Goal: Task Accomplishment & Management: Complete application form

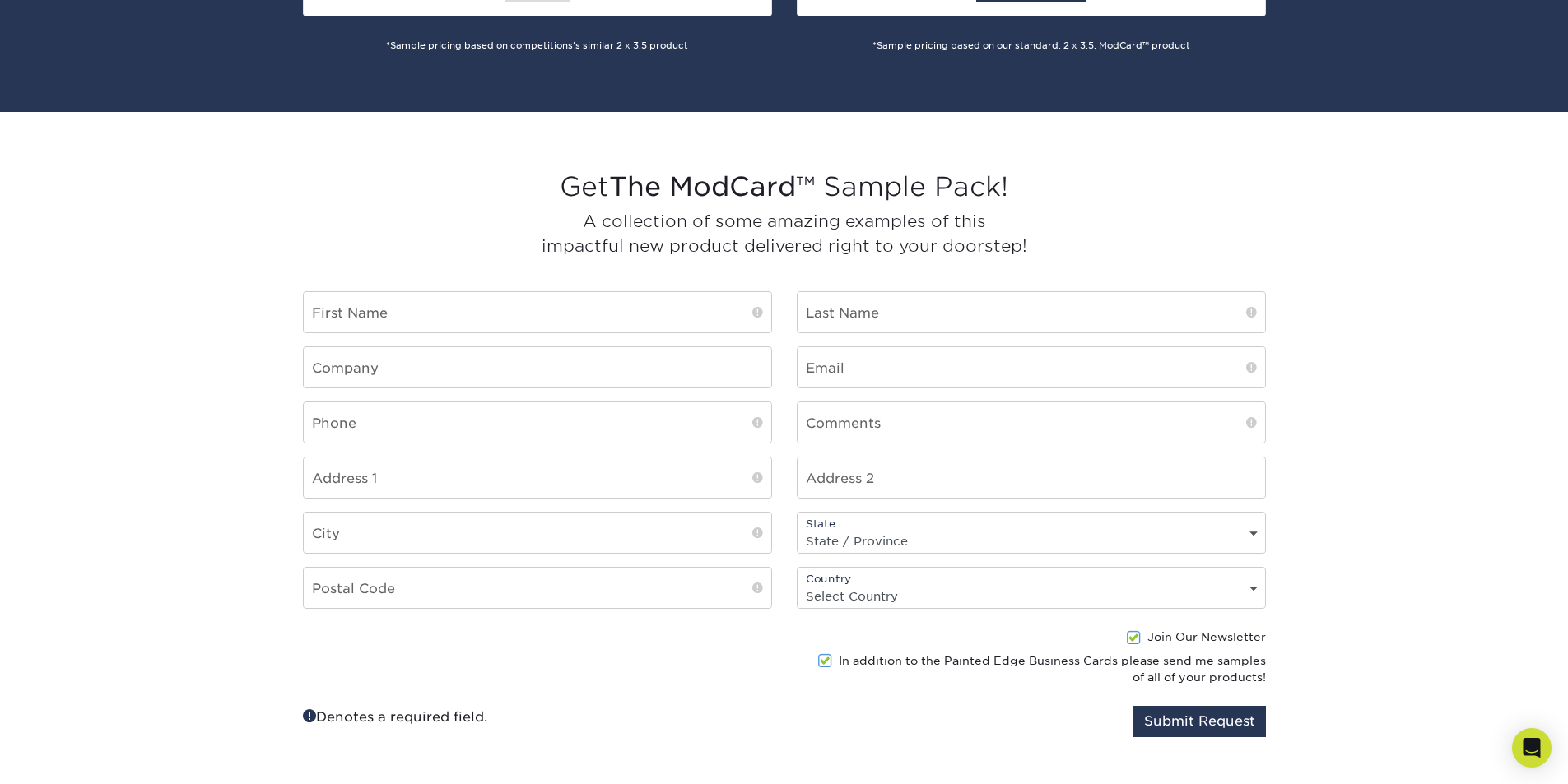
scroll to position [1234, 0]
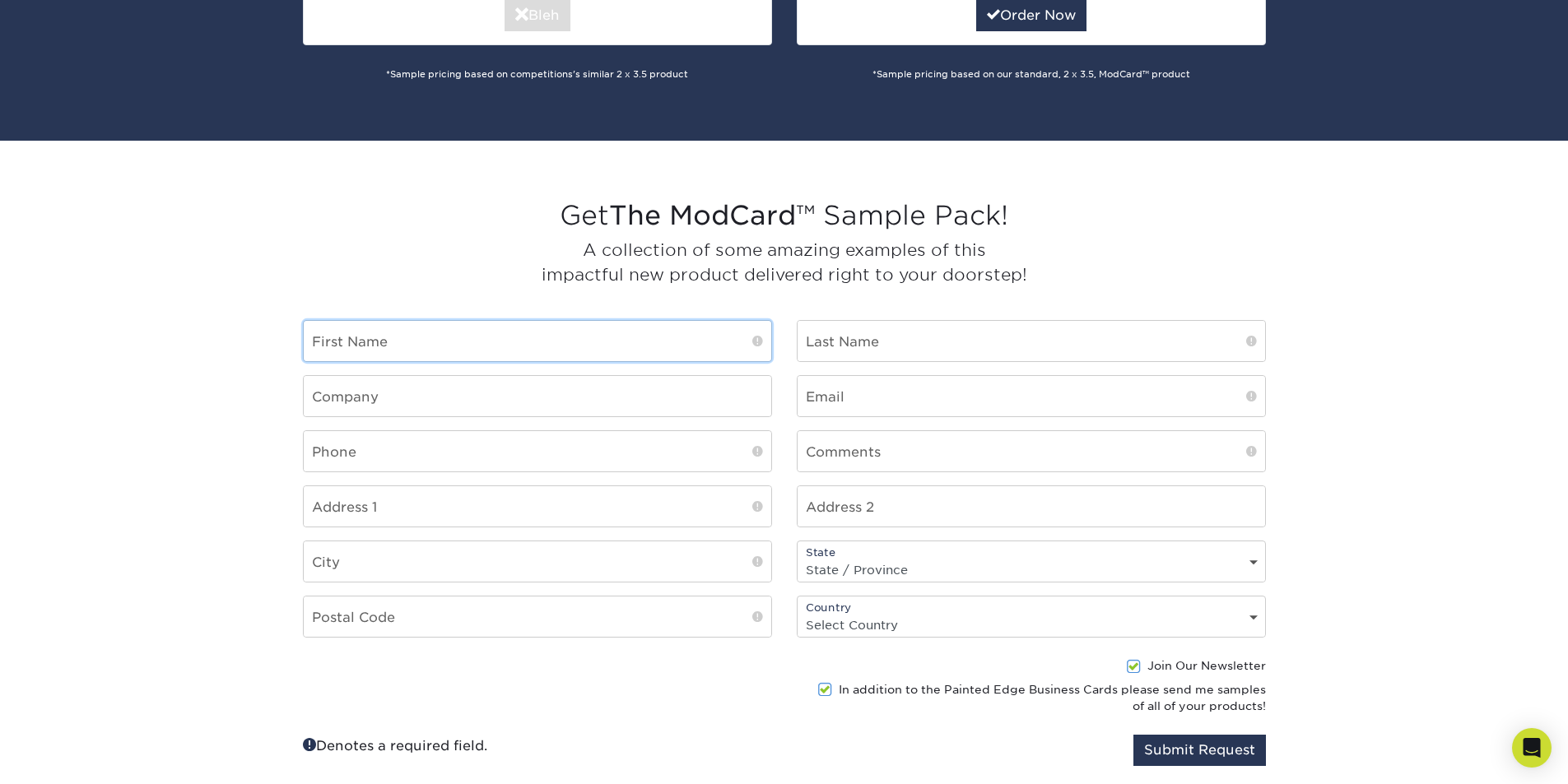
click at [542, 336] on input "text" at bounding box center [538, 341] width 468 height 40
type input "Bill"
type input "Mozer"
type input "Minuteman Press"
type input "info@minutemangc.com"
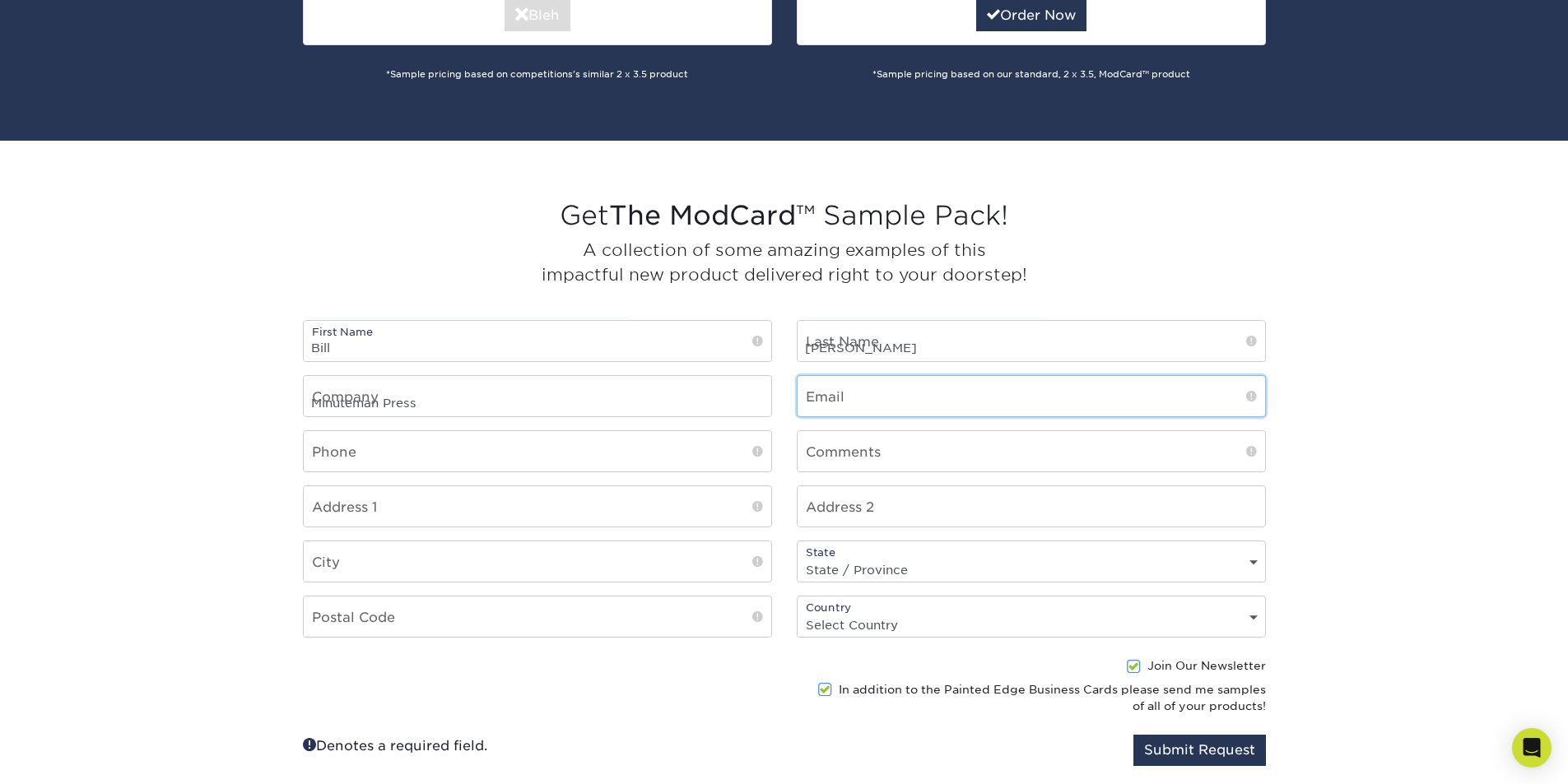
type input "5166767718"
type input "63 1/2 Glen Street"
type input "Glen Cove"
select select "NY"
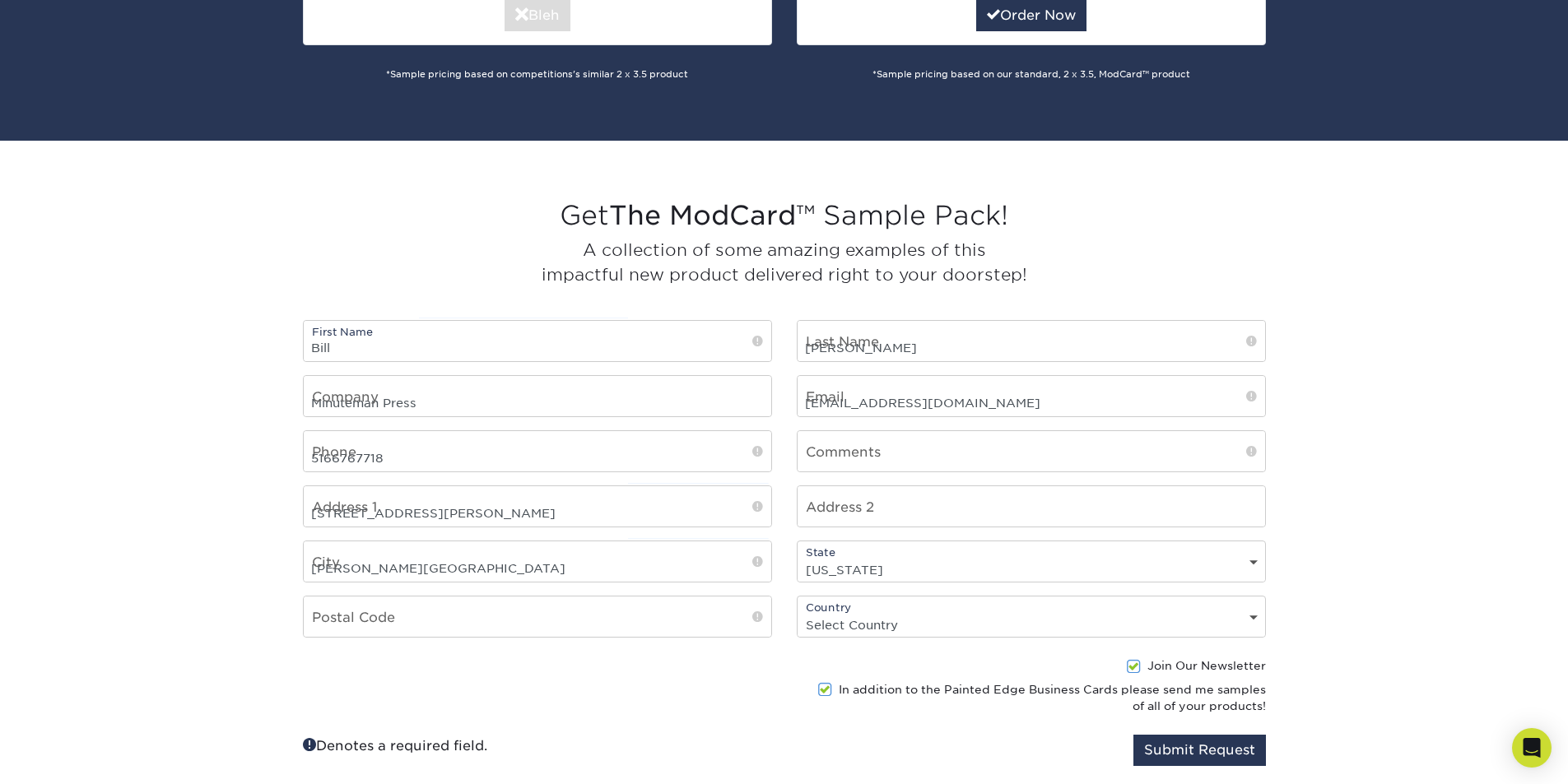
type input "11542"
select select "US"
click at [473, 451] on input "5166767718" at bounding box center [538, 451] width 468 height 40
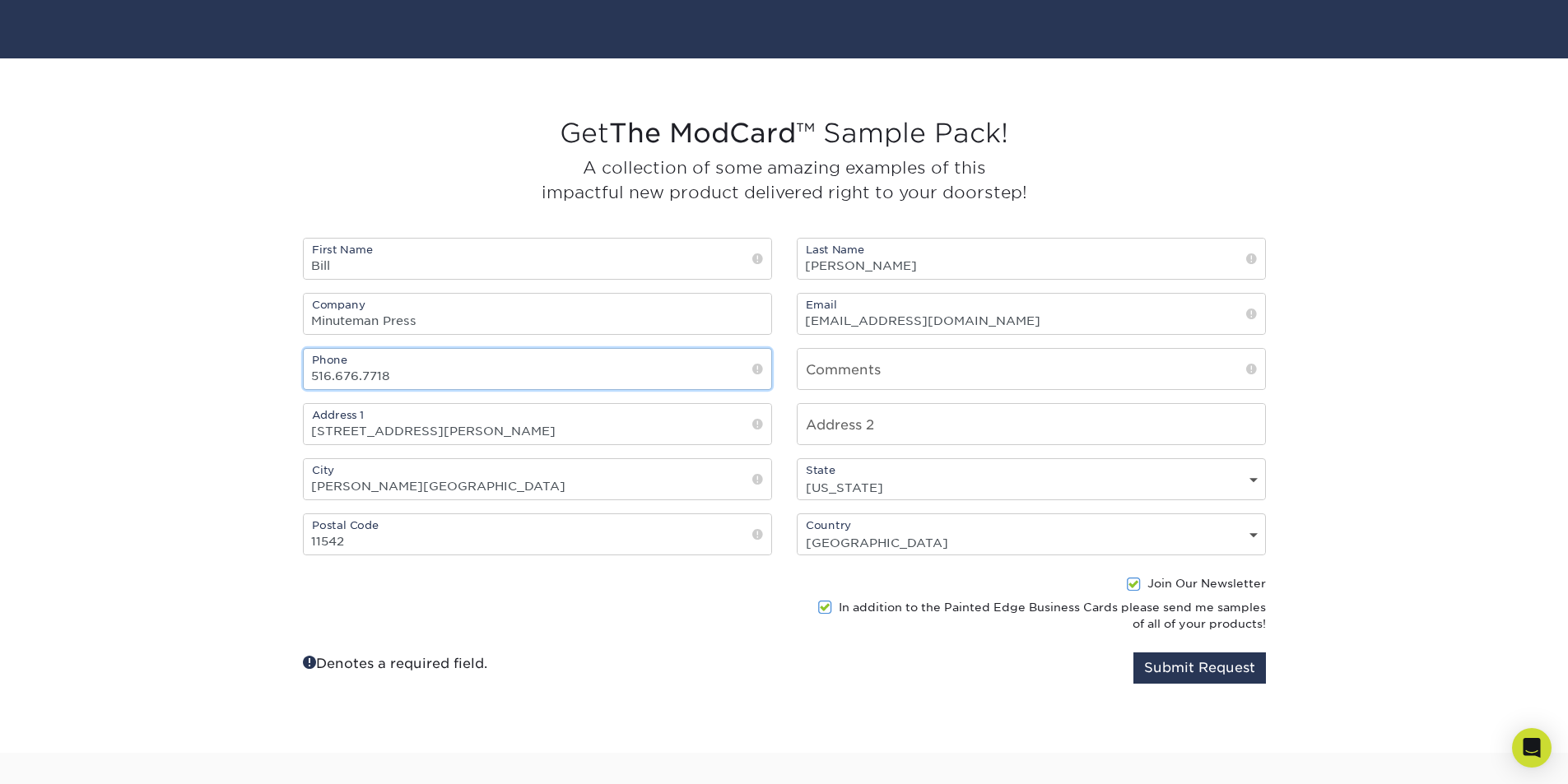
type input "516.676.7718"
click at [1211, 670] on button "Submit Request" at bounding box center [1200, 668] width 133 height 32
click at [939, 377] on input "text" at bounding box center [1032, 369] width 468 height 40
type input "ModCard"
click at [1134, 652] on button "Submit Request" at bounding box center [1200, 668] width 133 height 32
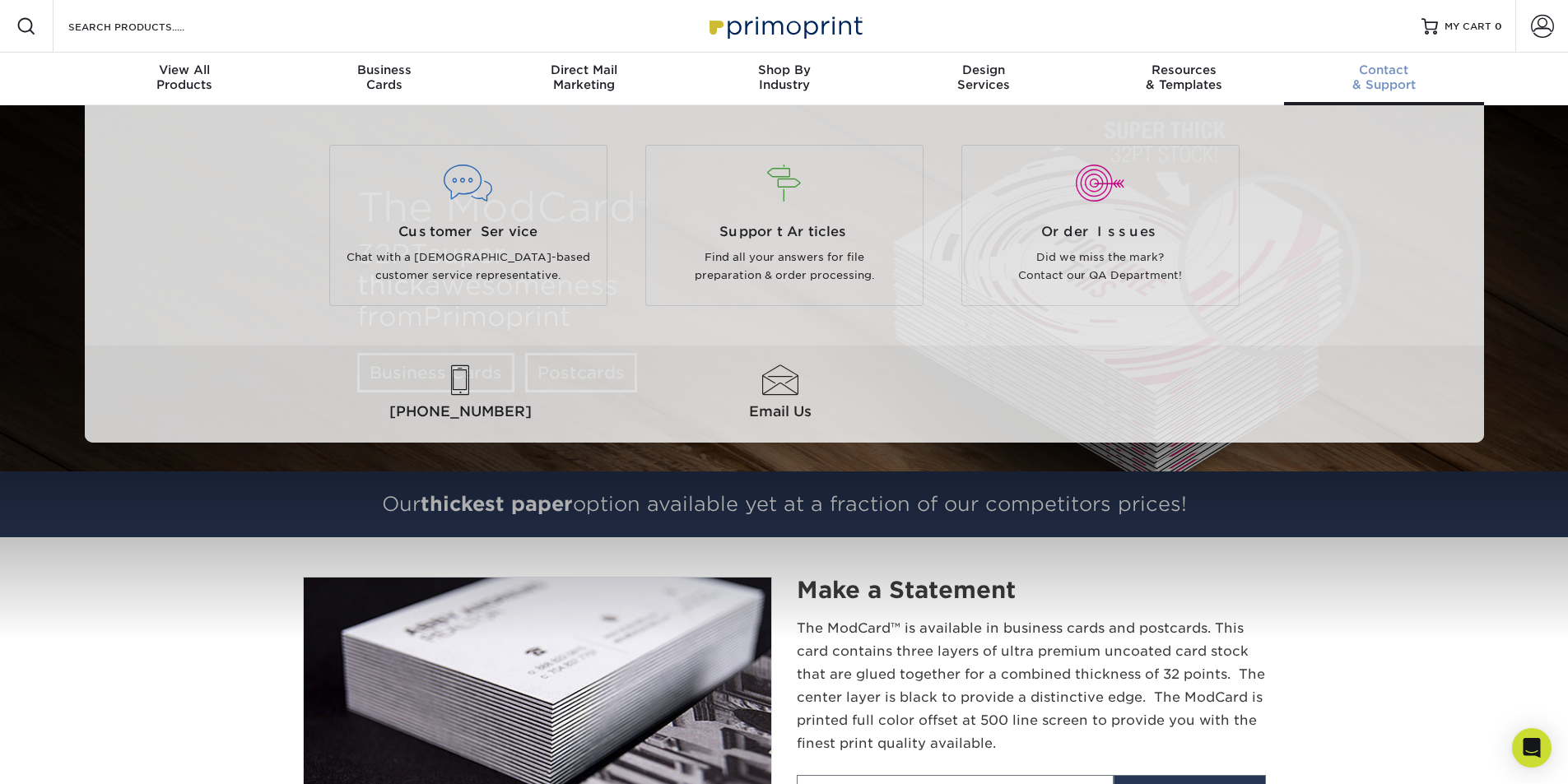
click at [1386, 75] on span "Contact" at bounding box center [1385, 69] width 200 height 15
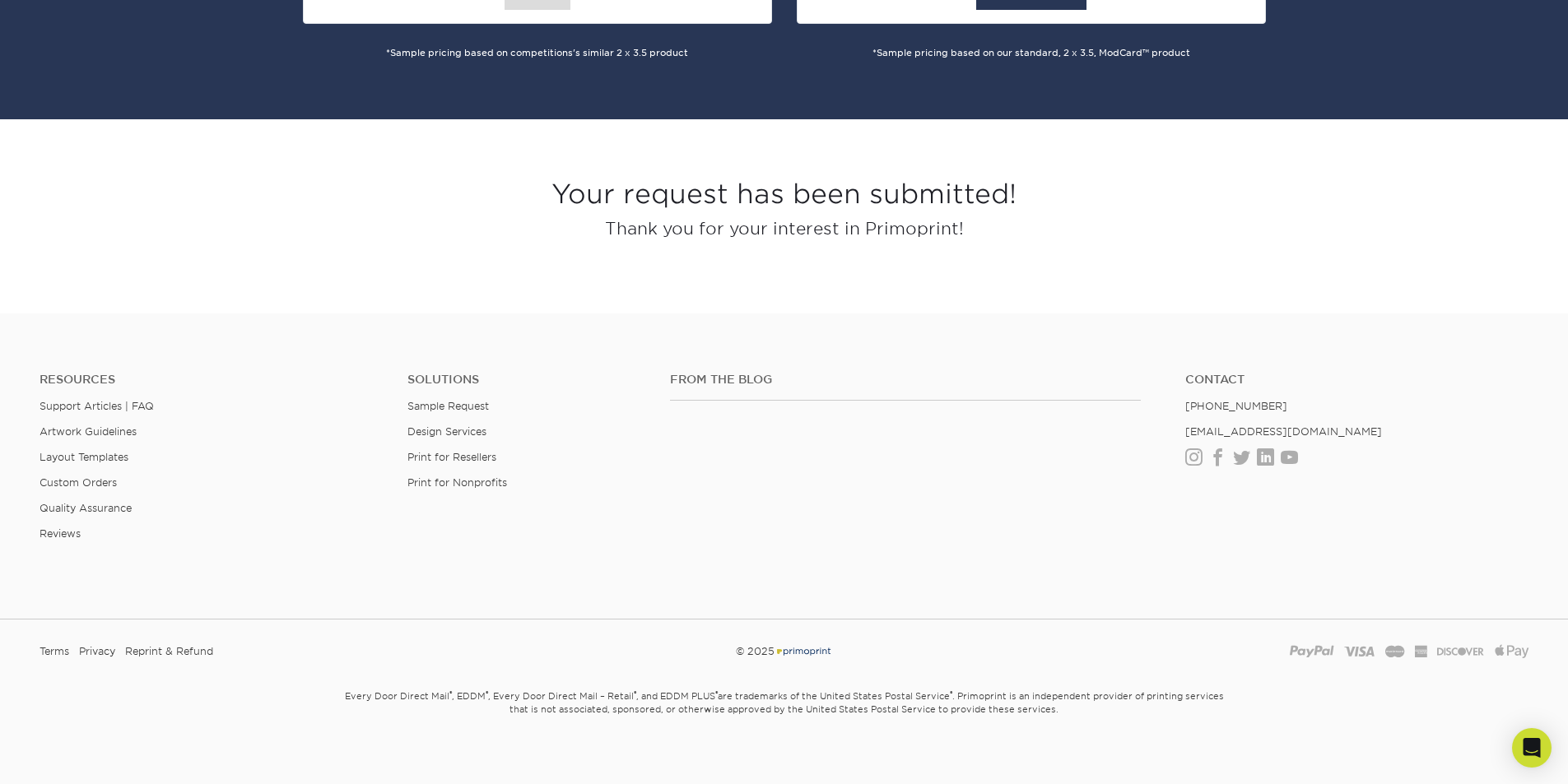
scroll to position [1267, 0]
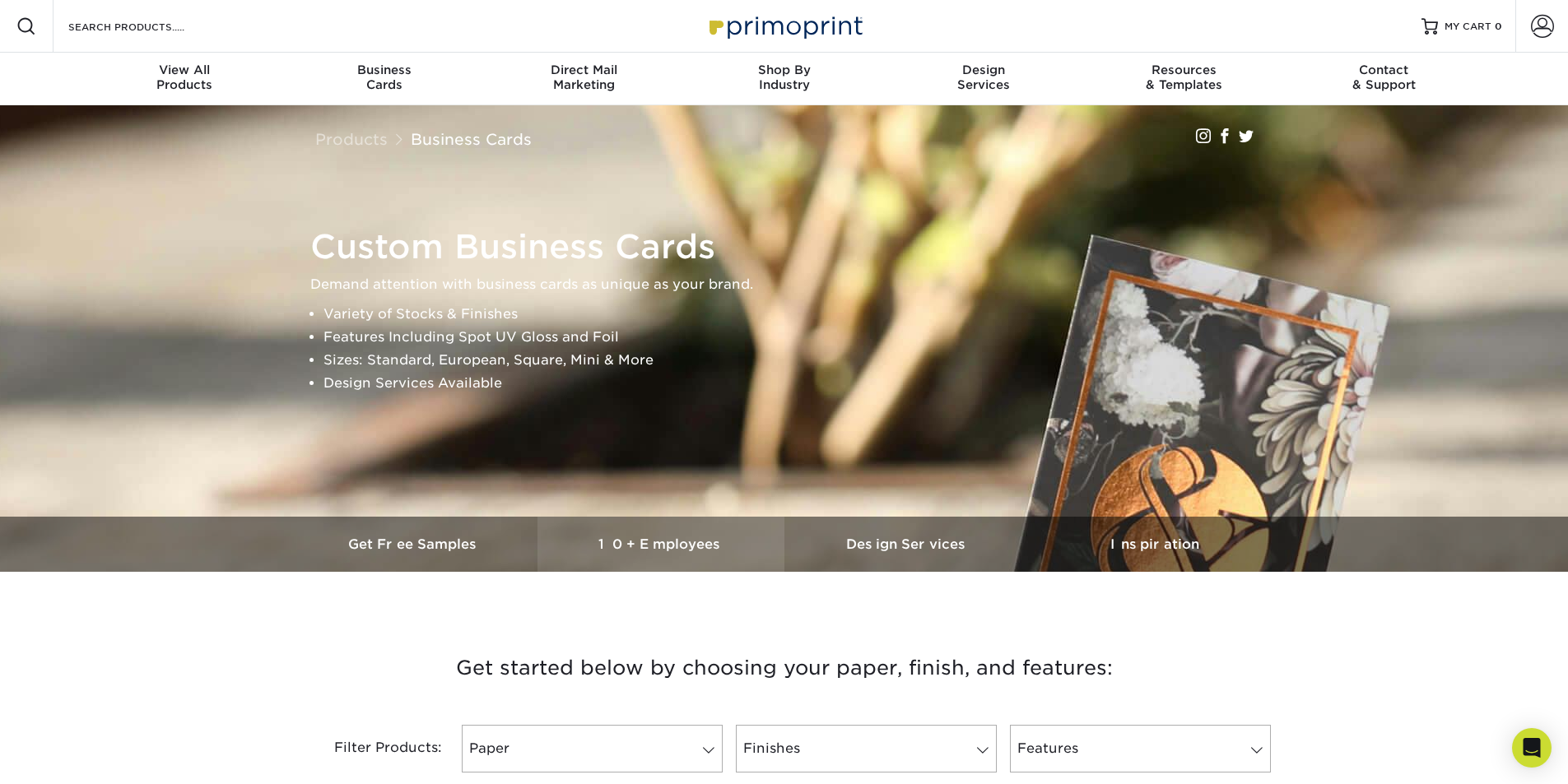
click at [658, 548] on h3 "10+ Employees" at bounding box center [661, 544] width 247 height 15
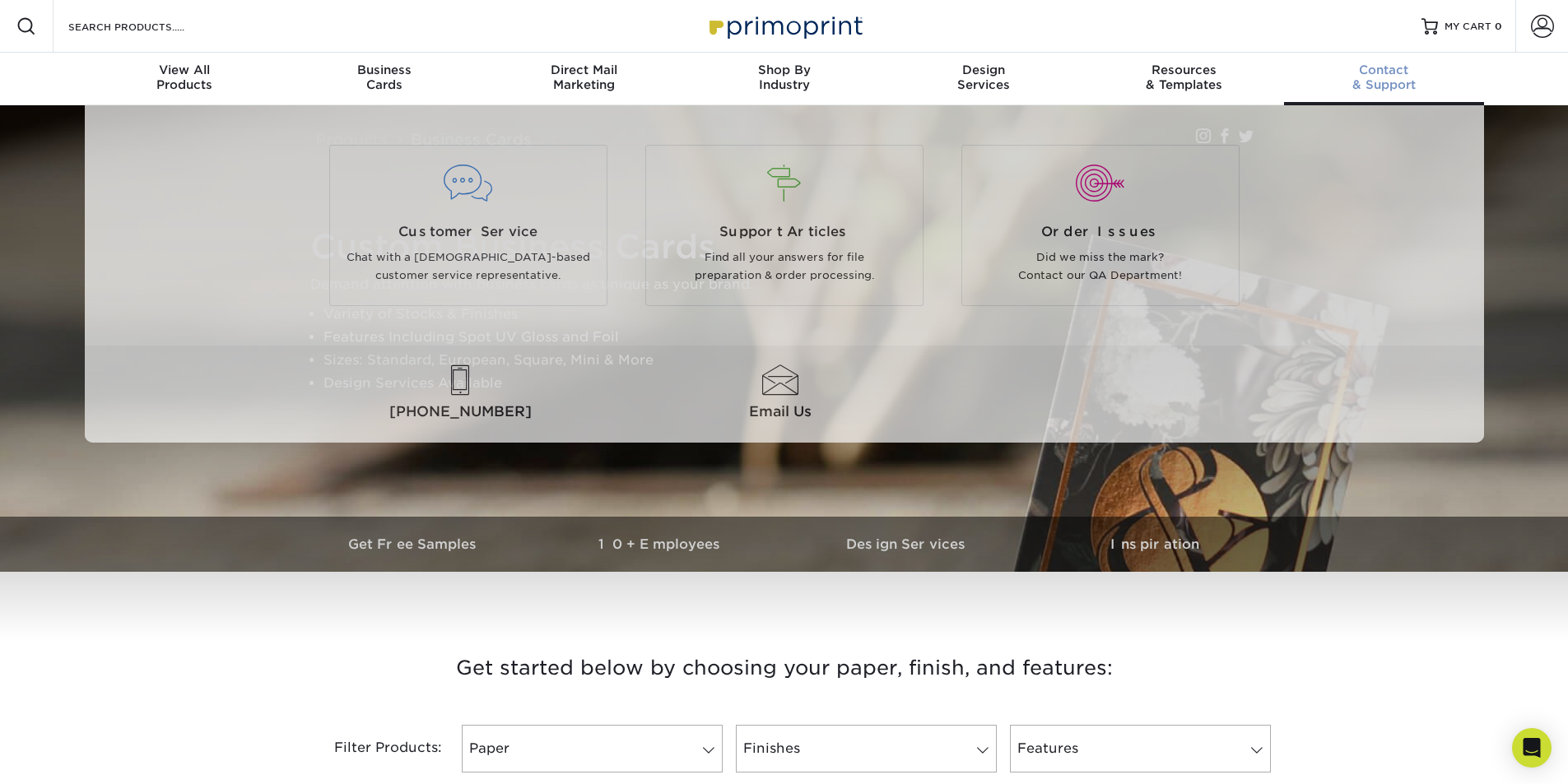
click at [1358, 85] on div "Contact & Support" at bounding box center [1385, 77] width 200 height 30
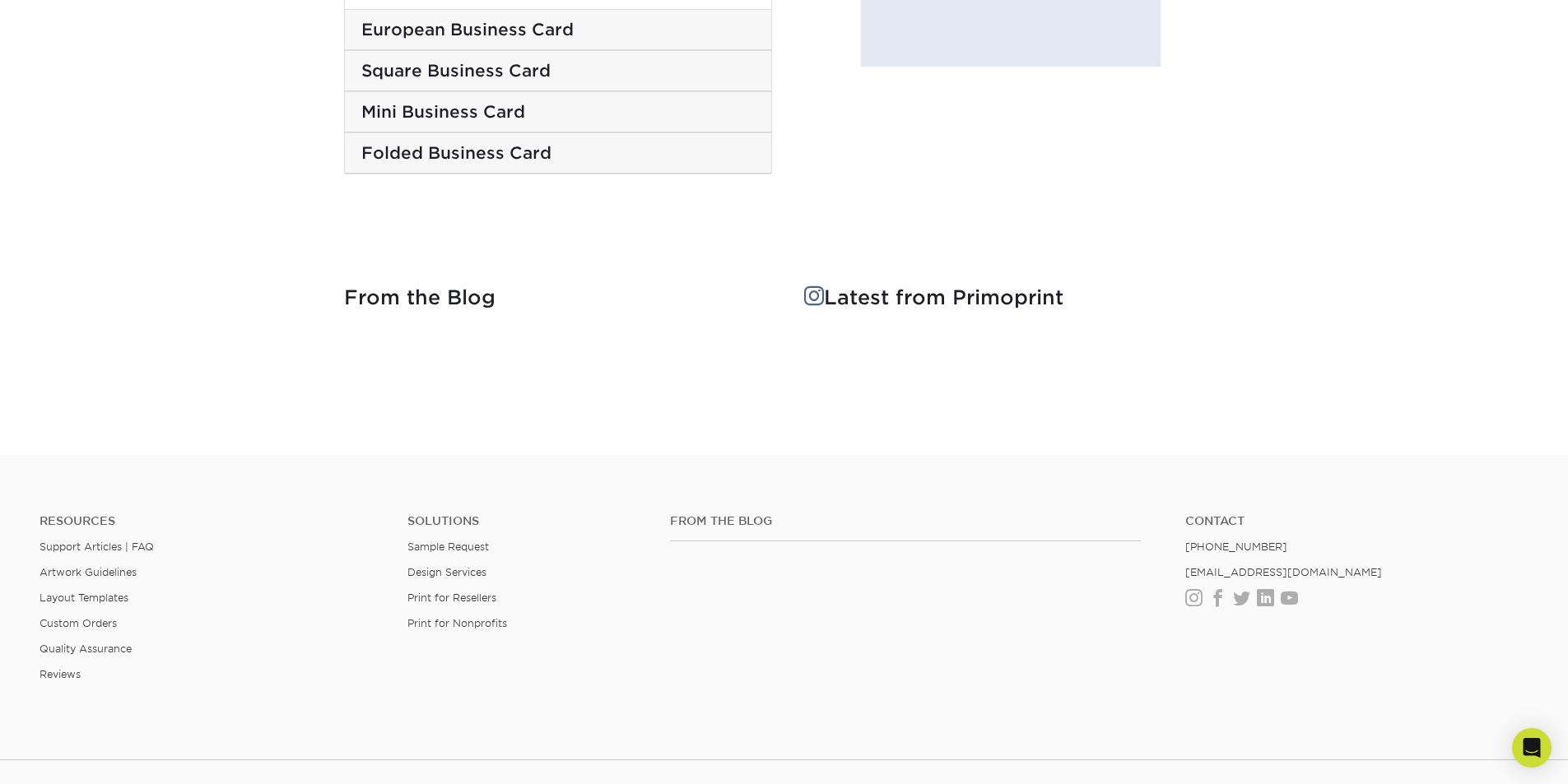
scroll to position [3170, 0]
